Goal: Entertainment & Leisure: Consume media (video, audio)

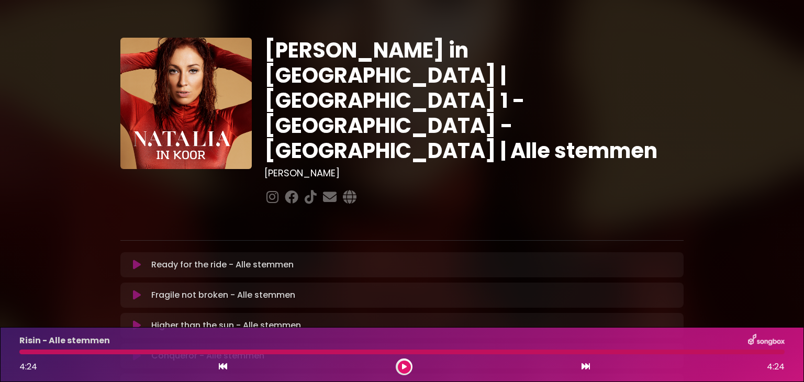
scroll to position [312, 0]
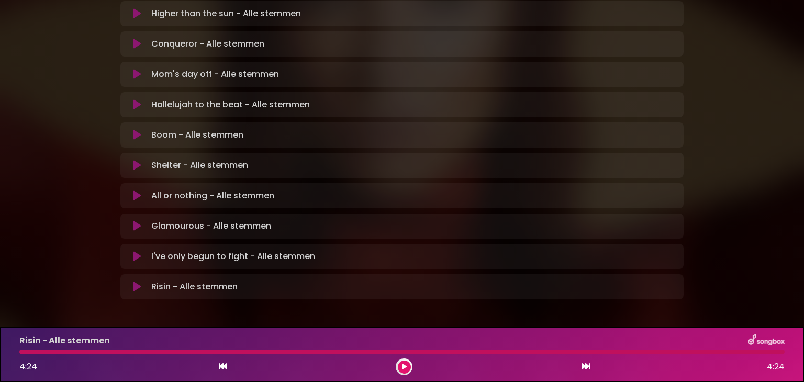
click at [132, 282] on button at bounding box center [137, 287] width 20 height 10
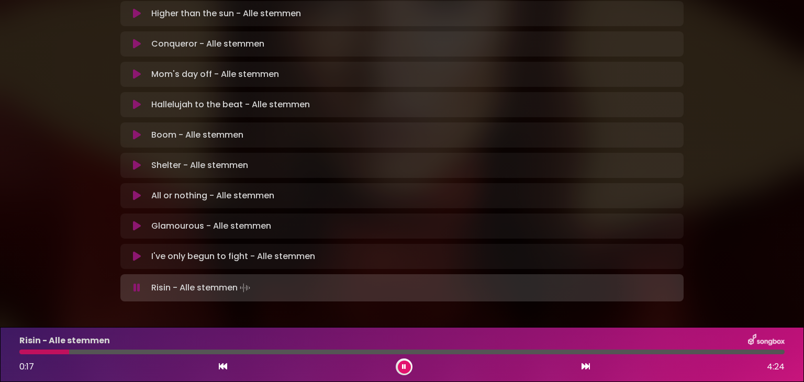
click at [404, 365] on icon at bounding box center [404, 367] width 4 height 6
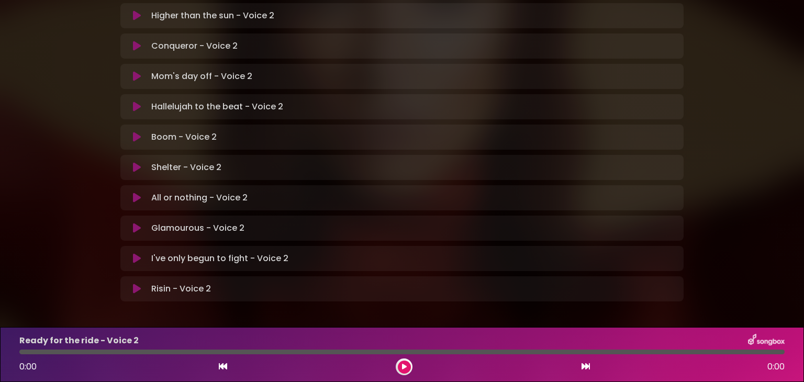
scroll to position [312, 0]
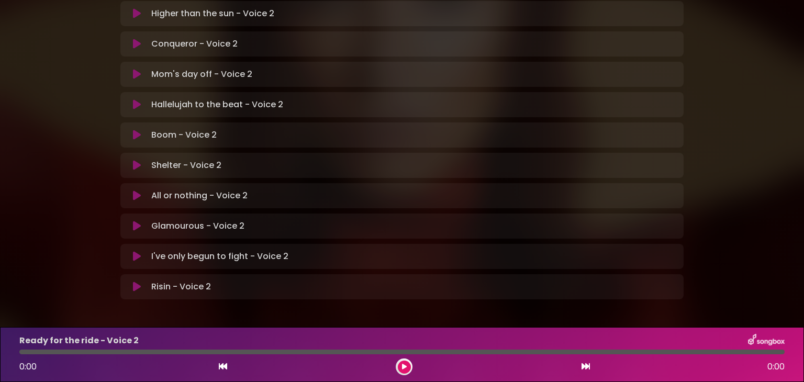
click at [138, 282] on icon at bounding box center [137, 287] width 8 height 10
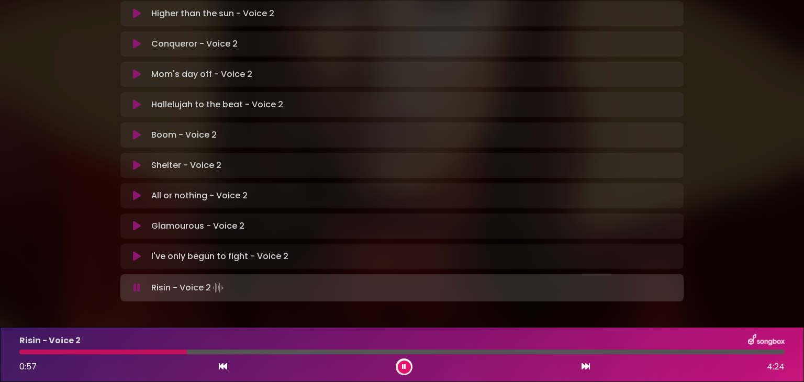
click at [23, 352] on div at bounding box center [103, 352] width 168 height 5
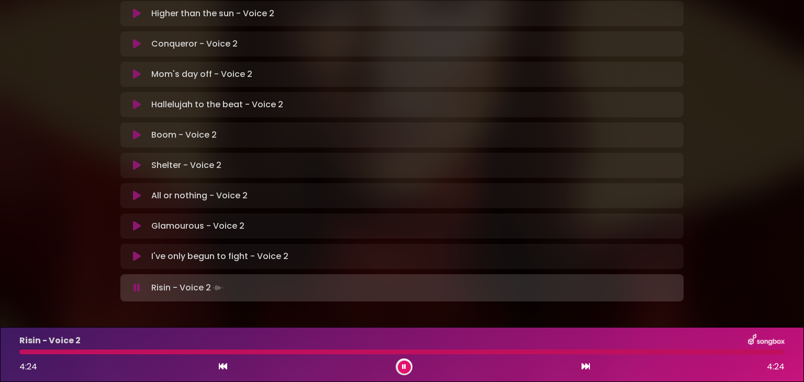
click at [403, 362] on button at bounding box center [404, 367] width 13 height 13
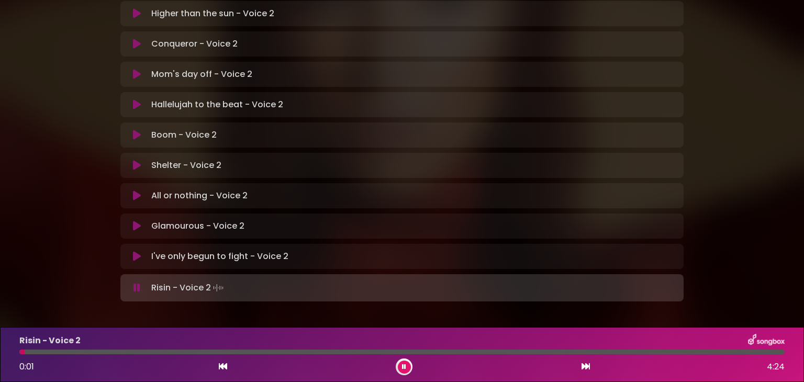
drag, startPoint x: 403, startPoint y: 371, endPoint x: 401, endPoint y: 361, distance: 10.2
click at [401, 361] on button at bounding box center [404, 367] width 13 height 13
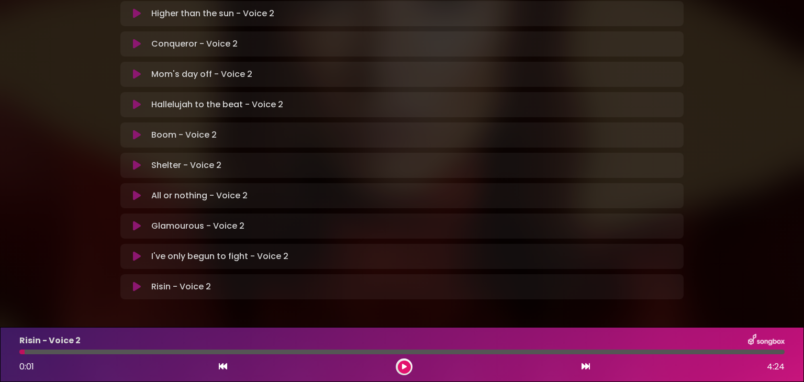
click at [401, 361] on button at bounding box center [404, 367] width 13 height 13
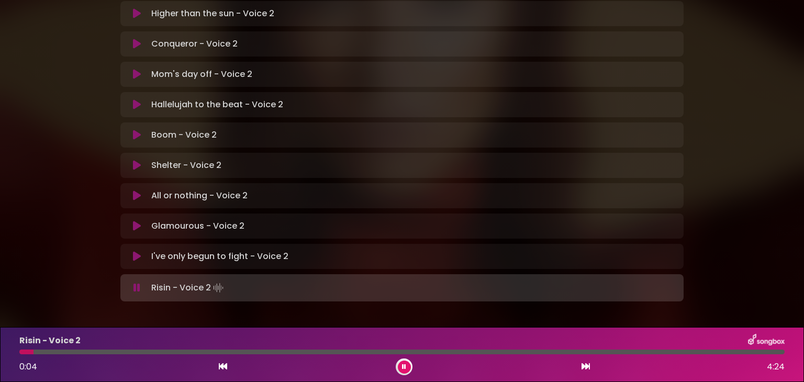
click at [400, 369] on button at bounding box center [404, 367] width 13 height 13
